Goal: Transaction & Acquisition: Obtain resource

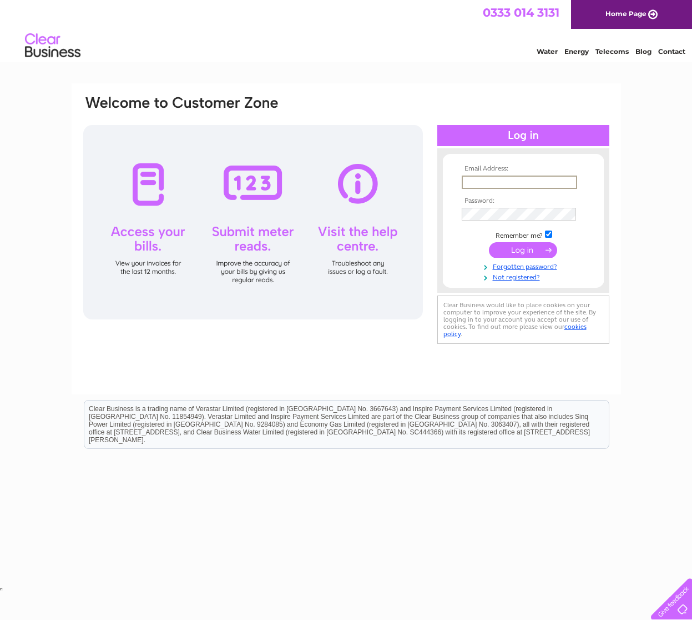
type input "admin@charlesfieldfarms.co.uk"
click at [540, 244] on input "submit" at bounding box center [523, 250] width 68 height 16
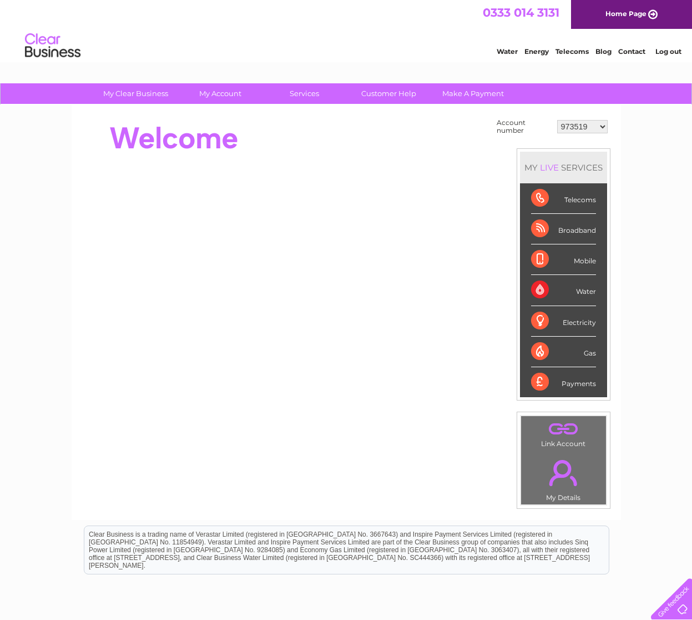
select select "30319441"
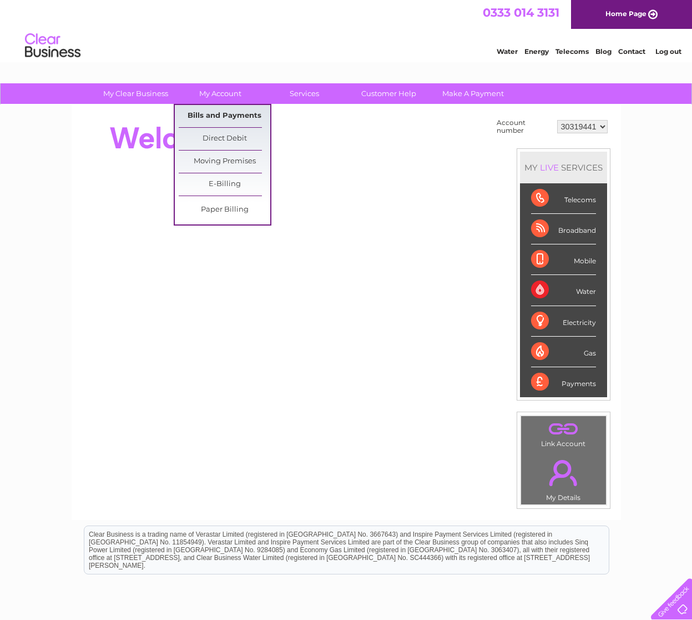
click at [223, 113] on link "Bills and Payments" at bounding box center [225, 116] width 92 height 22
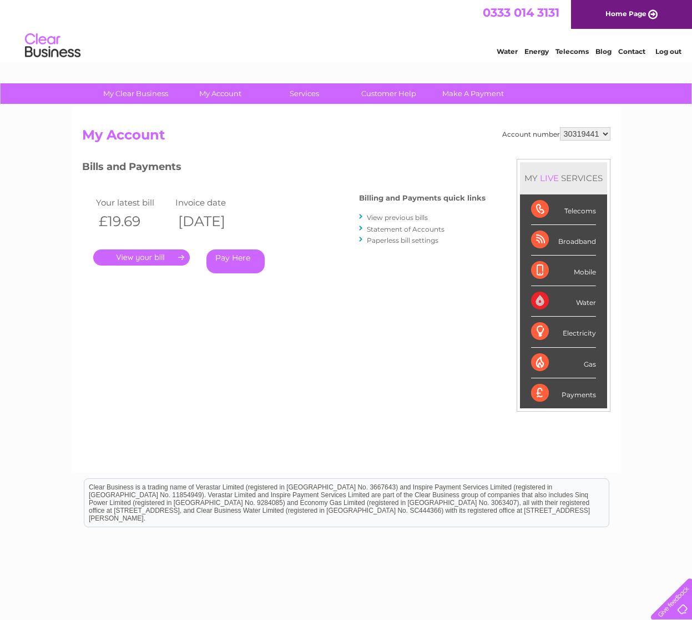
click at [147, 258] on link "." at bounding box center [141, 257] width 97 height 16
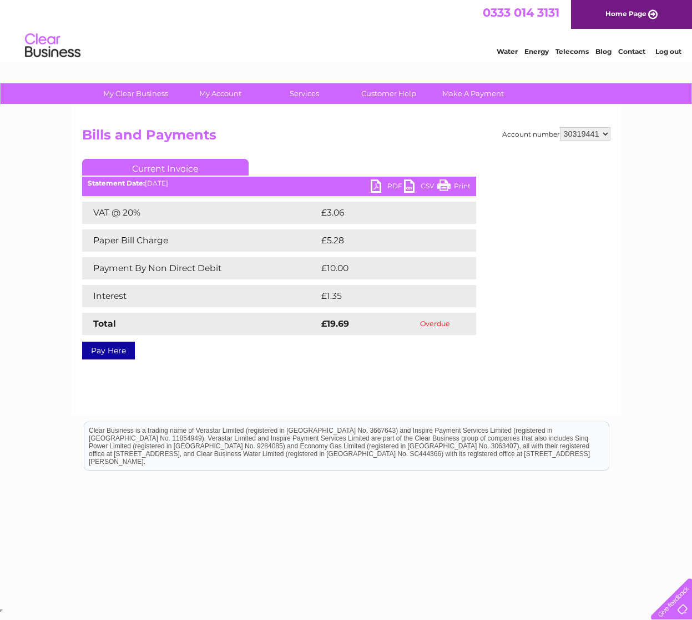
click at [388, 188] on link "PDF" at bounding box center [387, 187] width 33 height 16
click at [392, 189] on link "PDF" at bounding box center [387, 187] width 33 height 16
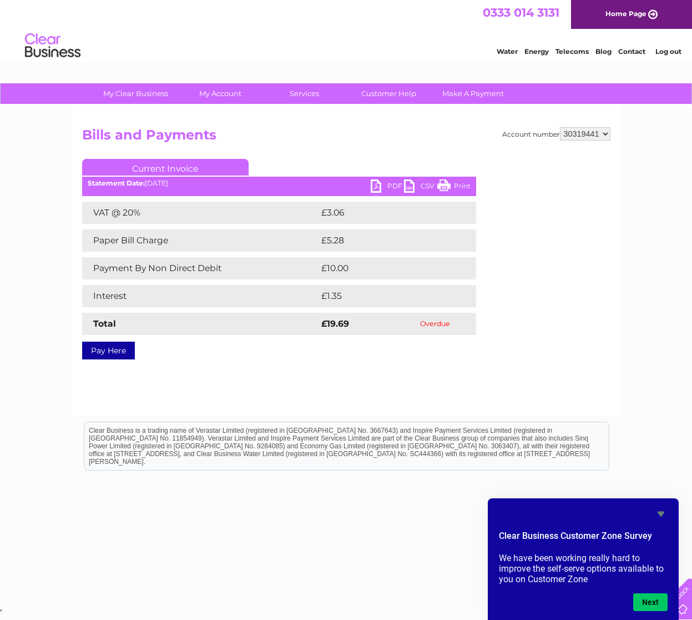
select select "30280790"
click at [223, 96] on link "My Account" at bounding box center [220, 93] width 92 height 21
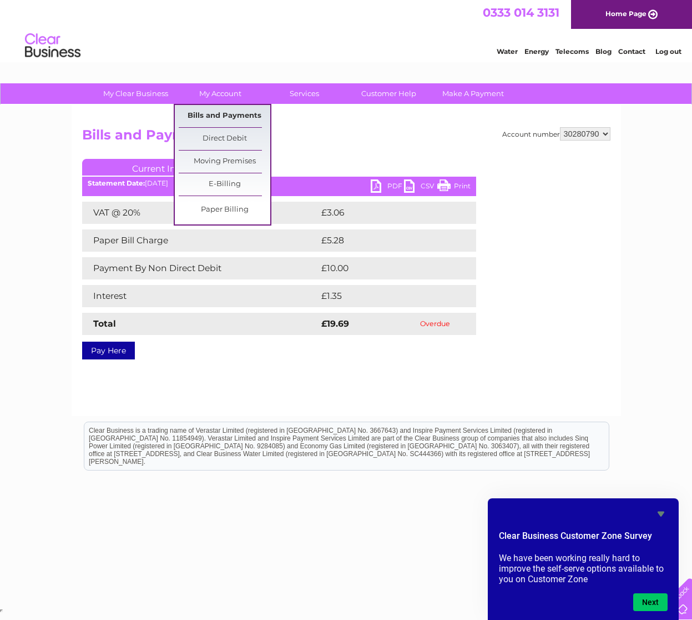
click at [219, 116] on link "Bills and Payments" at bounding box center [225, 116] width 92 height 22
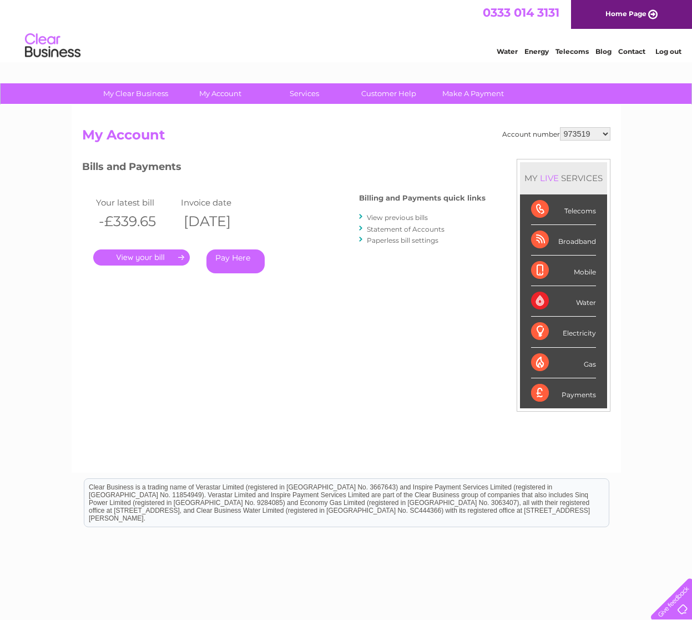
click at [163, 253] on link "." at bounding box center [141, 257] width 97 height 16
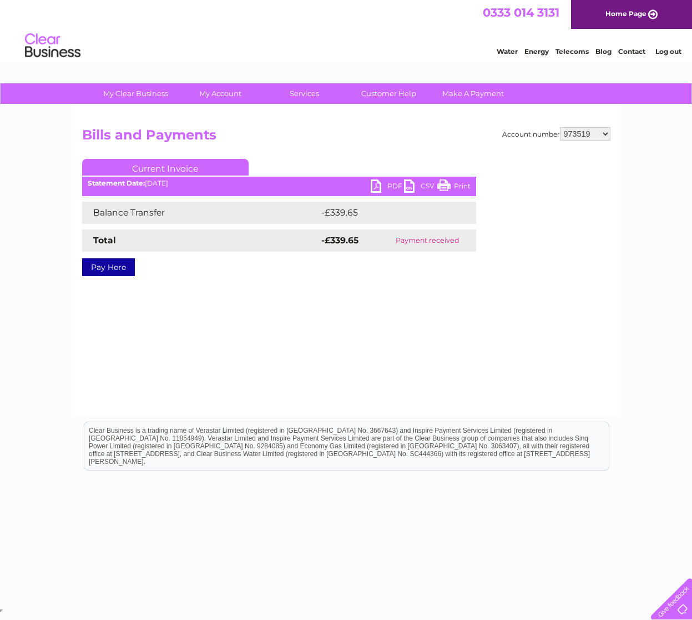
select select "30280790"
select select "30319441"
